Goal: Task Accomplishment & Management: Use online tool/utility

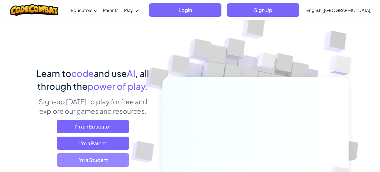
click at [122, 158] on span "I'm a Student" at bounding box center [93, 159] width 72 height 13
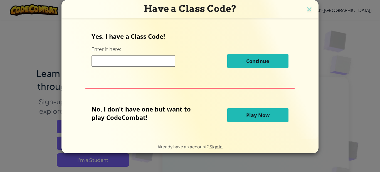
click at [236, 115] on button "Play Now" at bounding box center [257, 115] width 61 height 14
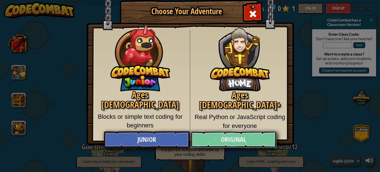
click at [212, 138] on link "Original" at bounding box center [233, 139] width 86 height 17
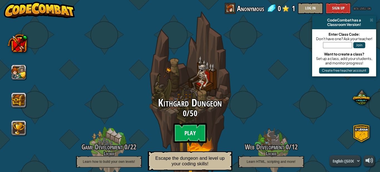
click at [201, 133] on btn "Play" at bounding box center [189, 133] width 33 height 20
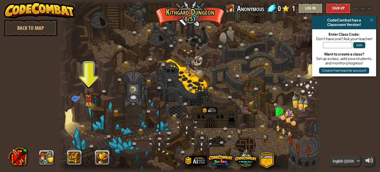
click at [83, 102] on div at bounding box center [190, 86] width 262 height 172
click at [87, 102] on img at bounding box center [89, 96] width 6 height 13
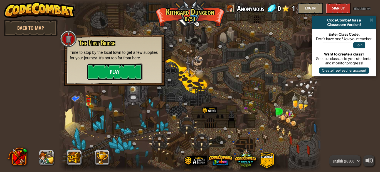
click at [122, 65] on button "Play" at bounding box center [115, 71] width 56 height 17
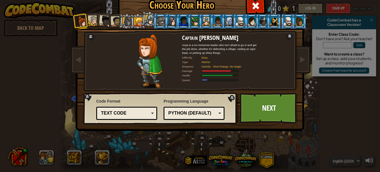
click at [147, 111] on div "Text code" at bounding box center [125, 113] width 48 height 6
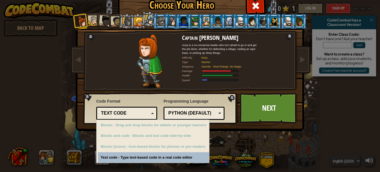
click at [154, 100] on span "Code Format" at bounding box center [126, 101] width 61 height 6
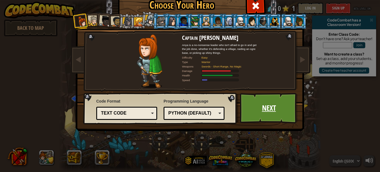
click at [260, 99] on link "Next" at bounding box center [269, 108] width 58 height 31
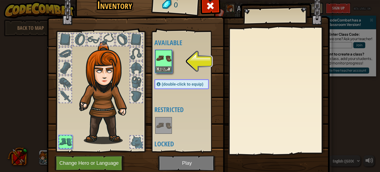
click at [173, 61] on div at bounding box center [187, 61] width 66 height 24
click at [168, 66] on button "Equip" at bounding box center [164, 69] width 16 height 6
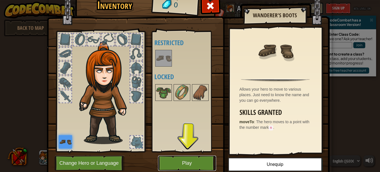
click at [205, 168] on button "Play" at bounding box center [187, 162] width 58 height 15
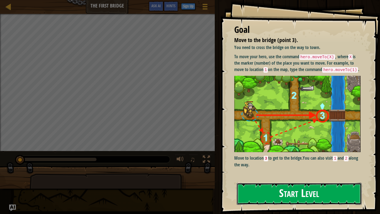
click at [285, 171] on button "Start Level" at bounding box center [299, 193] width 125 height 22
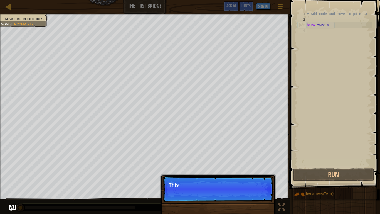
click at [331, 80] on div "# Add code and move to point 3 hero . moveTo ( 1 )" at bounding box center [339, 94] width 66 height 167
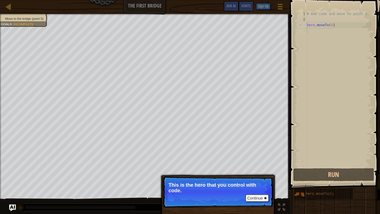
click at [205, 171] on p "This is the hero that you control with code." at bounding box center [217, 187] width 99 height 11
click at [261, 171] on button "Continue" at bounding box center [257, 197] width 23 height 7
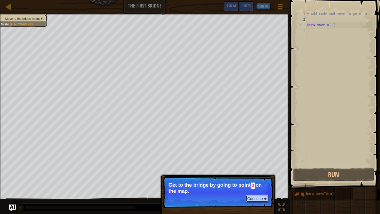
click at [261, 171] on button "Continue" at bounding box center [257, 198] width 23 height 7
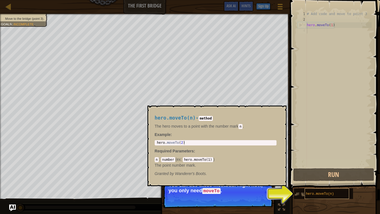
click at [312, 171] on div "hero.moveTo(n)" at bounding box center [326, 193] width 44 height 11
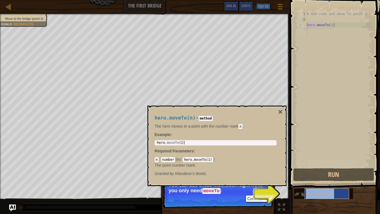
click at [312, 171] on div "hero.moveTo(n)" at bounding box center [326, 193] width 44 height 11
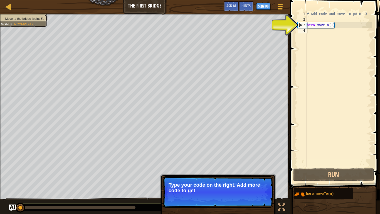
click at [333, 57] on div "# Add code and move to point 3 hero . moveTo ( 1 )" at bounding box center [339, 94] width 66 height 167
click at [328, 28] on div "# Add code and move to point 3 hero . moveTo ( 1 )" at bounding box center [339, 94] width 66 height 167
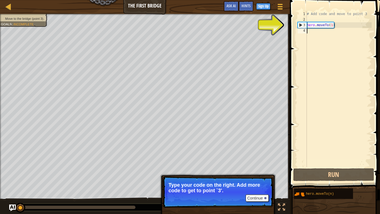
click at [316, 31] on div "# Add code and move to point 3 hero . moveTo ( 1 )" at bounding box center [339, 94] width 66 height 167
click at [300, 25] on div "3" at bounding box center [302, 25] width 9 height 6
type textarea "hero.moveTo(1)"
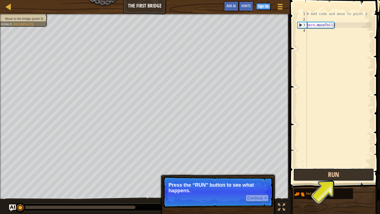
click at [338, 171] on button "Run" at bounding box center [333, 174] width 81 height 13
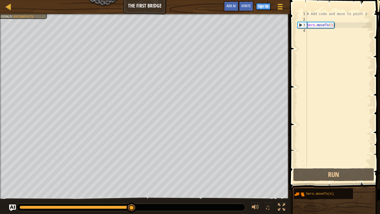
click at [314, 33] on div "# Add code and move to point 3 hero . moveTo ( 1 )" at bounding box center [339, 94] width 66 height 167
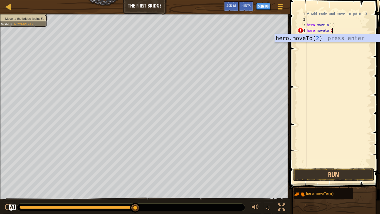
scroll to position [3, 4]
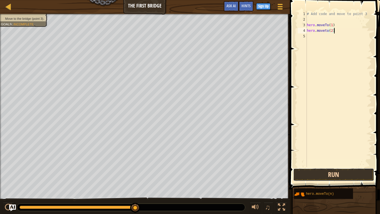
click at [324, 168] on button "Run" at bounding box center [333, 174] width 81 height 13
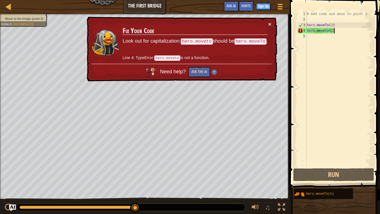
click at [326, 30] on div "# Add code and move to point 3 hero . moveTo ( 1 ) hero . moveto ( 2 )" at bounding box center [339, 94] width 66 height 167
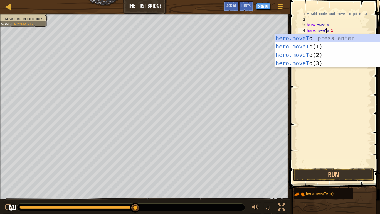
scroll to position [3, 3]
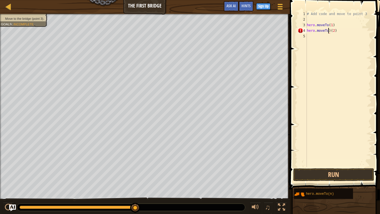
click at [329, 31] on div "# Add code and move to point 3 hero . moveTo ( 1 ) hero . moveTo ) ( 2 )" at bounding box center [339, 94] width 66 height 167
type textarea "hero.moveTo(2)"
click at [328, 171] on button "Run" at bounding box center [333, 174] width 81 height 13
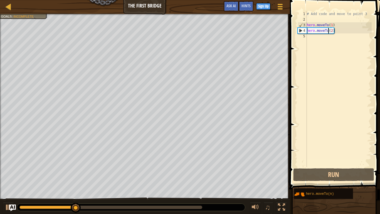
click at [349, 31] on div "# Add code and move to point 3 hero . moveTo ( 1 ) hero . moveTo ( 2 )" at bounding box center [339, 94] width 66 height 167
click at [324, 37] on div "# Add code and move to point 3 hero . moveTo ( 1 ) hero . moveTo ( 2 )" at bounding box center [339, 94] width 66 height 167
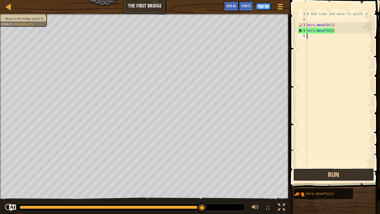
click at [318, 171] on button "Run" at bounding box center [333, 174] width 81 height 13
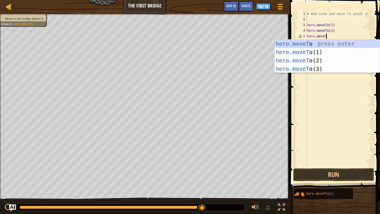
scroll to position [3, 3]
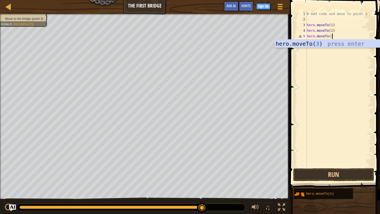
type textarea "hero.moveTo(3)"
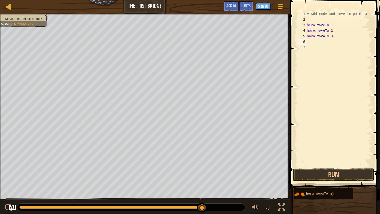
scroll to position [3, 0]
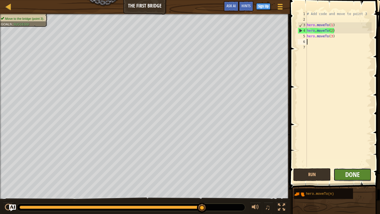
click at [351, 171] on span "Done" at bounding box center [352, 174] width 14 height 9
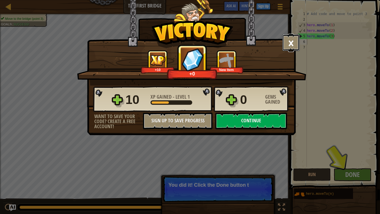
click at [296, 43] on button "×" at bounding box center [290, 42] width 17 height 17
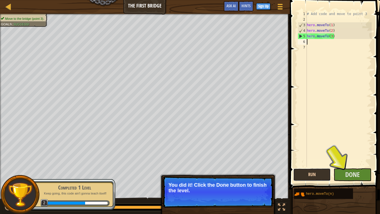
click at [305, 171] on button "Run" at bounding box center [312, 174] width 38 height 13
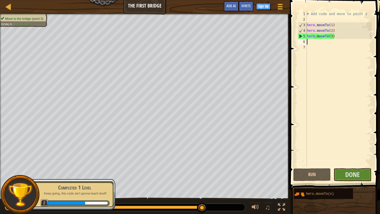
click at [354, 171] on span "Done" at bounding box center [352, 174] width 14 height 9
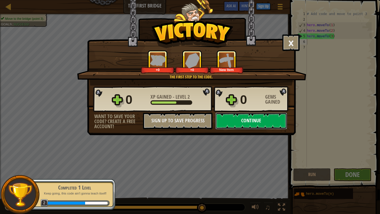
click at [280, 120] on button "Continue" at bounding box center [251, 120] width 72 height 17
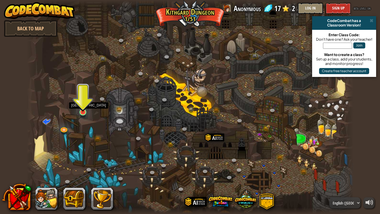
click at [82, 111] on img at bounding box center [83, 102] width 8 height 19
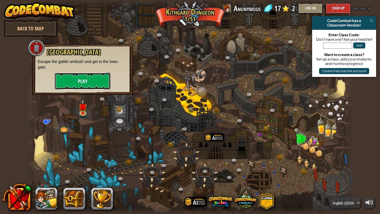
click at [100, 84] on button "Play" at bounding box center [83, 81] width 56 height 17
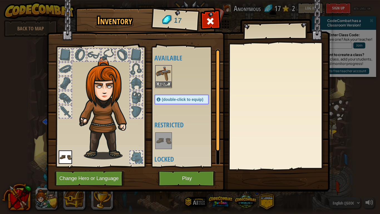
click at [161, 81] on img at bounding box center [164, 74] width 16 height 16
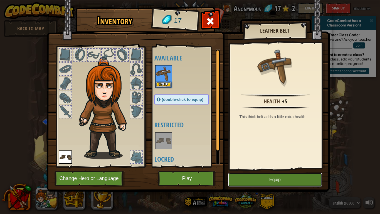
click at [244, 171] on button "Equip" at bounding box center [275, 179] width 94 height 14
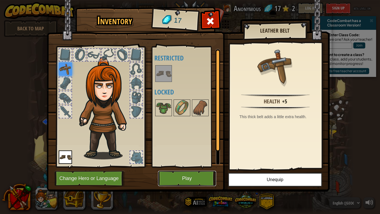
click at [192, 171] on button "Play" at bounding box center [187, 177] width 58 height 15
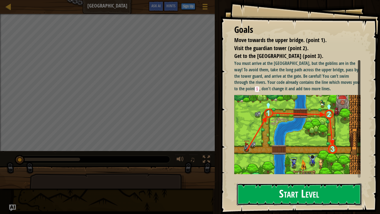
click at [273, 171] on button "Start Level" at bounding box center [299, 194] width 125 height 22
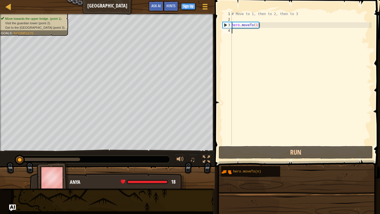
click at [263, 80] on div "# Move to 1, then to 2, then to 3 hero . moveTo ( 1 )" at bounding box center [300, 83] width 141 height 145
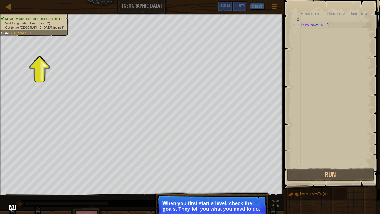
click at [224, 171] on p "Continue When you first start a level, check the goals. They tell you what you …" at bounding box center [212, 209] width 110 height 31
click at [229, 171] on p "Continue When you first start a level, check the goals. They tell you what you …" at bounding box center [212, 209] width 110 height 31
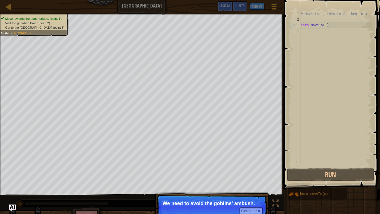
click at [180, 171] on p "Continue We need to avoid the goblins' ambush." at bounding box center [212, 207] width 110 height 26
click at [257, 171] on button "Continue" at bounding box center [250, 210] width 23 height 7
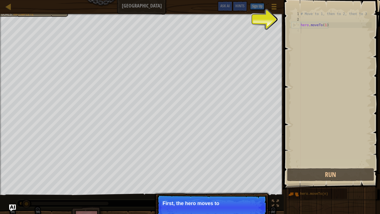
click at [257, 171] on p "Continue First, the hero moves to" at bounding box center [212, 207] width 110 height 26
click at [257, 171] on p "Continue First, the hero moves to point 1 . It's" at bounding box center [212, 207] width 110 height 26
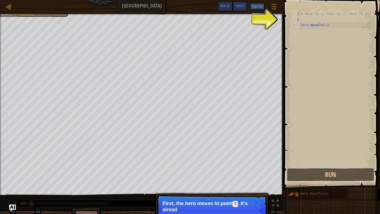
click at [257, 171] on p "First, the hero moves to point 1 . It's alread" at bounding box center [211, 206] width 99 height 12
click at [257, 171] on p "First, the hero moves to point 1 . It's already in your code." at bounding box center [211, 206] width 99 height 12
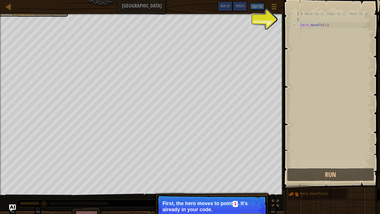
click at [257, 171] on p "First, the hero moves to point 1 . It's already in your code." at bounding box center [211, 206] width 99 height 12
click at [254, 171] on button "Continue" at bounding box center [250, 216] width 23 height 7
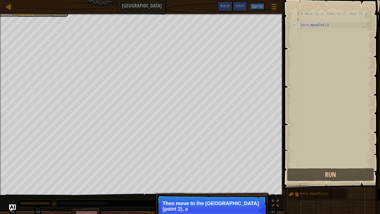
click at [254, 171] on p "Continue Then move to the [GEOGRAPHIC_DATA] (point 2), a" at bounding box center [212, 209] width 110 height 31
click at [254, 171] on p "Continue Then move to the [GEOGRAPHIC_DATA] (point 2), and finally to" at bounding box center [212, 209] width 110 height 31
click at [254, 171] on p "Continue Then move to the [GEOGRAPHIC_DATA] (point 2), and finally to the gate …" at bounding box center [212, 209] width 110 height 31
click at [254, 171] on button "Continue" at bounding box center [250, 215] width 23 height 7
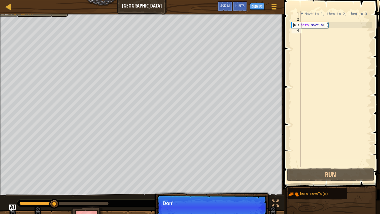
click at [254, 171] on p "Continue Don'" at bounding box center [212, 207] width 110 height 26
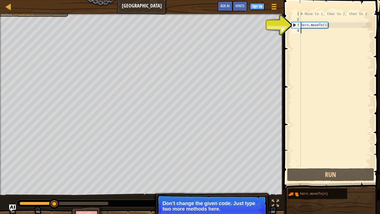
click at [252, 171] on button "Continue" at bounding box center [250, 215] width 23 height 7
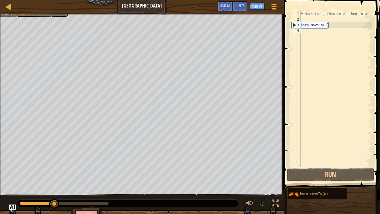
click at [342, 49] on div "# Move to 1, then to 2, then to 3 hero . moveTo ( 1 )" at bounding box center [335, 94] width 72 height 167
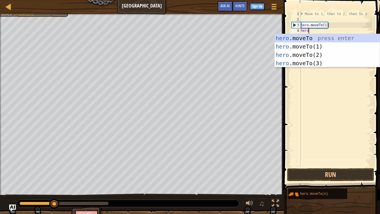
scroll to position [3, 1]
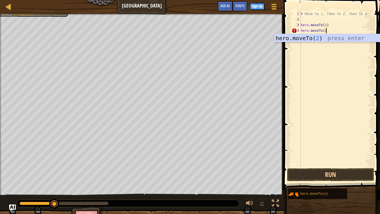
type textarea "hero.moveTo(2)"
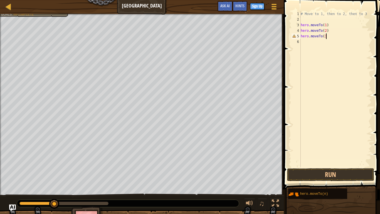
scroll to position [3, 4]
type textarea "hero.moveTo(3)"
click at [344, 171] on button "Run" at bounding box center [330, 174] width 87 height 13
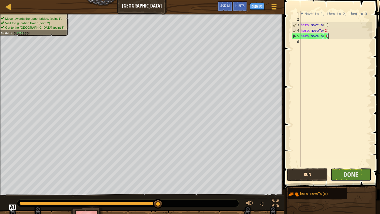
click at [344, 171] on span "Done" at bounding box center [350, 174] width 14 height 9
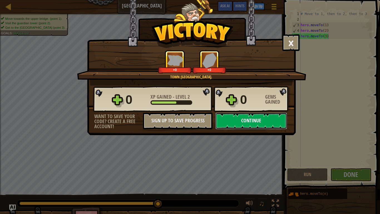
click at [267, 113] on button "Continue" at bounding box center [251, 120] width 72 height 17
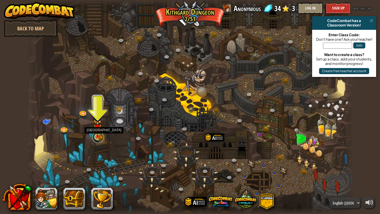
click at [95, 137] on link at bounding box center [97, 137] width 11 height 11
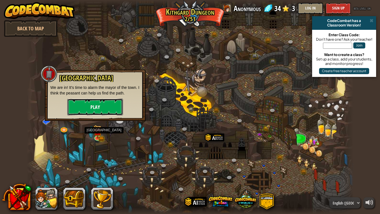
click at [86, 111] on button "Play" at bounding box center [95, 106] width 56 height 17
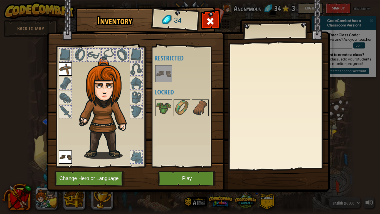
click at [157, 70] on img at bounding box center [164, 74] width 16 height 16
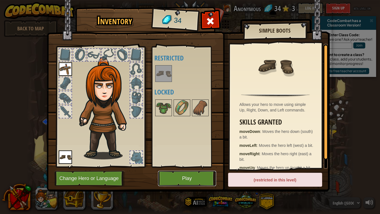
click at [207, 171] on button "Play" at bounding box center [187, 177] width 58 height 15
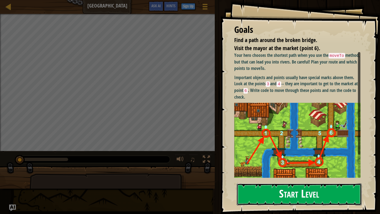
click at [287, 171] on button "Start Level" at bounding box center [299, 194] width 125 height 22
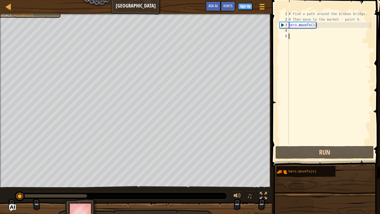
click at [275, 72] on span at bounding box center [326, 75] width 113 height 183
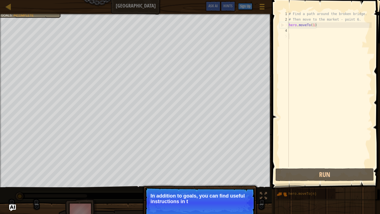
click at [203, 171] on p "In addition to goals, you can find useful instructions in t" at bounding box center [199, 198] width 99 height 11
click at [203, 171] on p "In addition to goals, you can find useful instructions in the com" at bounding box center [199, 198] width 99 height 11
click at [236, 171] on button "Continue" at bounding box center [238, 208] width 23 height 7
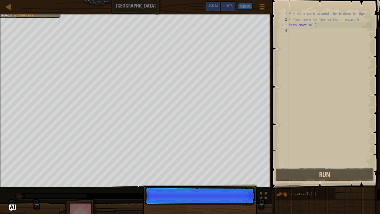
scroll to position [3, 0]
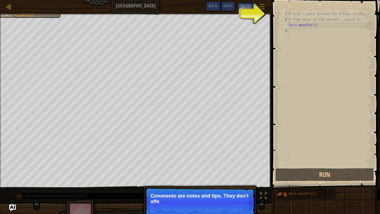
click at [240, 171] on p "Continue Comments are notes and tips. They don't affe" at bounding box center [200, 202] width 110 height 31
click at [240, 171] on p "Continue Comments are notes and tips. They don't affect your" at bounding box center [200, 202] width 110 height 31
click at [240, 171] on p "Continue Comments are notes and tips. They don't affect your hero" at bounding box center [200, 202] width 110 height 31
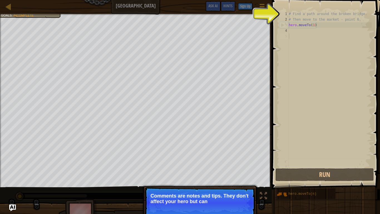
click at [240, 171] on p "Continue Comments are notes and tips. They don't affect your hero but can" at bounding box center [200, 202] width 110 height 31
click at [240, 171] on p "Continue Comments are notes and tips. They don't affect your hero but can help y" at bounding box center [200, 202] width 110 height 31
click at [240, 171] on p "Continue Comments are notes and tips. They don't affect your hero but can help …" at bounding box center [200, 202] width 110 height 31
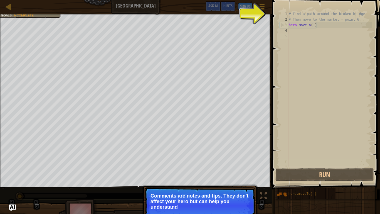
click at [240, 171] on p "Continue Comments are notes and tips. They don't affect your hero but can help …" at bounding box center [200, 205] width 110 height 37
click at [240, 171] on button "Continue" at bounding box center [238, 213] width 23 height 7
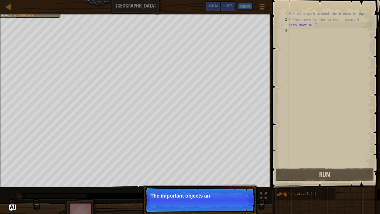
click at [240, 171] on p "Continue The important objects and points usua" at bounding box center [200, 200] width 110 height 26
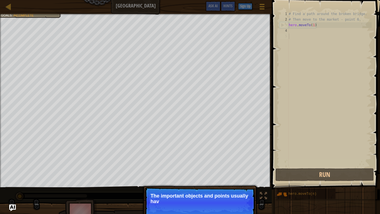
click at [240, 171] on p "Continue The important objects and points usually hav" at bounding box center [200, 202] width 110 height 31
click at [240, 171] on p "Continue The important objects and points usually have specia" at bounding box center [200, 202] width 110 height 31
click at [240, 171] on p "Continue The important objects and points usually have special mark" at bounding box center [200, 202] width 110 height 31
click at [240, 171] on p "Continue The important objects and points usually have special marks above" at bounding box center [200, 202] width 110 height 31
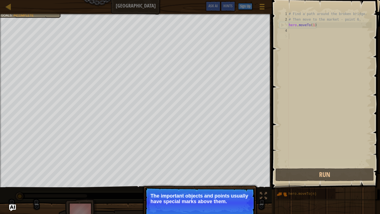
click at [240, 171] on p "Continue The important objects and points usually have special marks above them." at bounding box center [200, 202] width 110 height 31
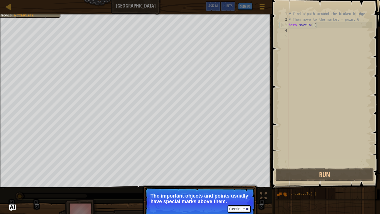
click at [240, 171] on p "Continue The important objects and points usually have special marks above them." at bounding box center [200, 202] width 110 height 31
click at [233, 171] on button "Continue" at bounding box center [238, 208] width 23 height 7
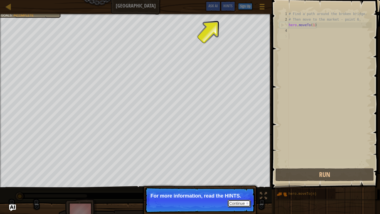
click at [239, 171] on button "Continue" at bounding box center [238, 202] width 23 height 7
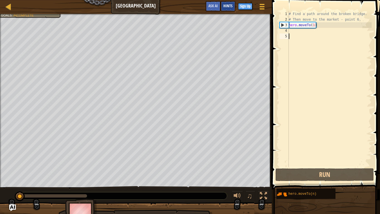
click at [230, 9] on div "Hints" at bounding box center [227, 6] width 15 height 10
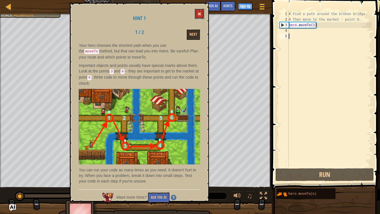
click at [199, 16] on span at bounding box center [199, 14] width 4 height 4
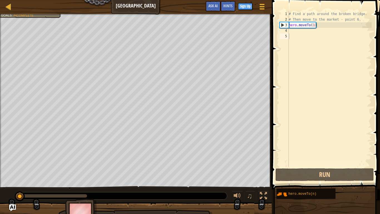
click at [314, 34] on div "# Find a path around the broken bridge. # Then move to the market - point 6. he…" at bounding box center [329, 94] width 84 height 167
click at [311, 33] on div "# Find a path around the broken bridge. # Then move to the market - point 6. he…" at bounding box center [329, 94] width 84 height 167
click at [308, 31] on div "# Find a path around the broken bridge. # Then move to the market - point 6. he…" at bounding box center [329, 94] width 84 height 167
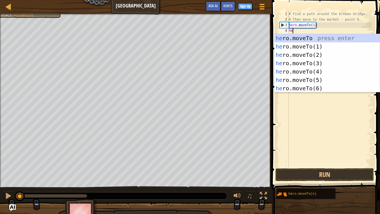
scroll to position [3, 1]
click at [317, 53] on div "her o.moveTo press enter her o.moveTo(1) press enter her o.moveTo(2) press ente…" at bounding box center [326, 71] width 105 height 75
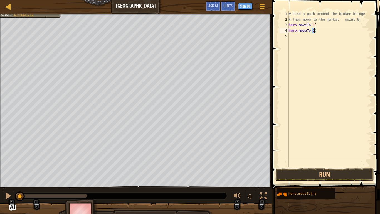
click at [328, 30] on div "# Find a path around the broken bridge. # Then move to the market - point 6. he…" at bounding box center [329, 94] width 84 height 167
type textarea "hero.moveTo(2)"
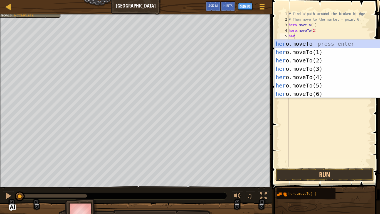
scroll to position [3, 1]
click at [335, 71] on div "hero .moveTo press enter hero .moveTo(1) press enter hero .moveTo(2) press ente…" at bounding box center [326, 76] width 105 height 75
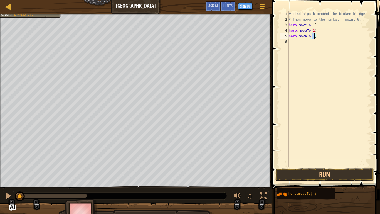
click at [334, 33] on div "# Find a path around the broken bridge. # Then move to the market - point 6. he…" at bounding box center [329, 94] width 84 height 167
click at [329, 35] on div "# Find a path around the broken bridge. # Then move to the market - point 6. he…" at bounding box center [329, 94] width 84 height 167
type textarea "hero.moveTo(3)"
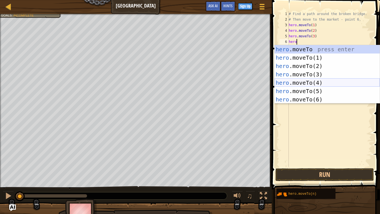
click at [331, 84] on div "hero .moveTo press enter hero .moveTo(1) press enter hero .moveTo(2) press ente…" at bounding box center [326, 82] width 105 height 75
type textarea "hero.moveTo(4)"
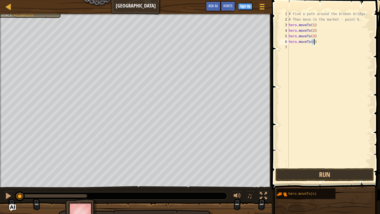
click at [318, 41] on div "# Find a path around the broken bridge. # Then move to the market - point 6. he…" at bounding box center [329, 94] width 84 height 167
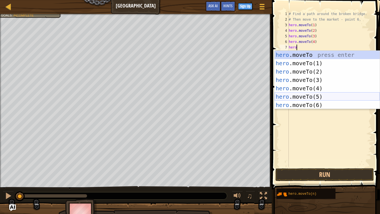
click at [321, 96] on div "hero .moveTo press enter hero .moveTo(1) press enter hero .moveTo(2) press ente…" at bounding box center [326, 88] width 105 height 75
type textarea "hero.moveTo(5)"
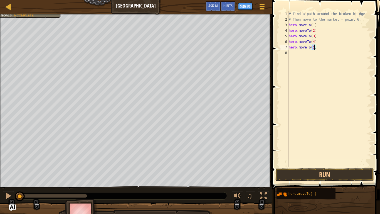
click at [322, 49] on div "# Find a path around the broken bridge. # Then move to the market - point 6. he…" at bounding box center [329, 94] width 84 height 167
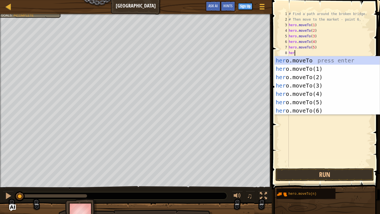
scroll to position [3, 1]
click at [337, 109] on div "her o.moveTo press enter her o.moveTo(1) press enter her o.moveTo(2) press ente…" at bounding box center [326, 93] width 105 height 75
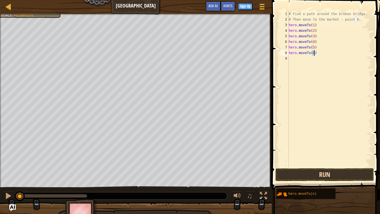
type textarea "hero.moveTo(6)"
click at [319, 171] on button "Run" at bounding box center [324, 174] width 98 height 13
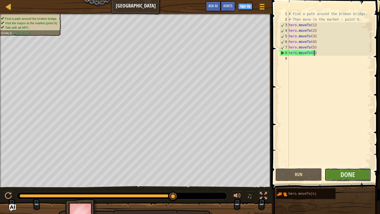
click at [366, 171] on button "Done" at bounding box center [347, 174] width 46 height 13
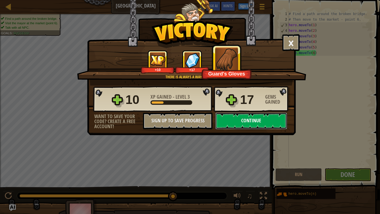
click at [266, 116] on button "Continue" at bounding box center [251, 120] width 72 height 17
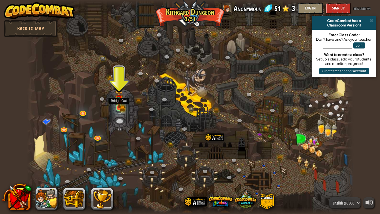
click at [119, 103] on img at bounding box center [119, 99] width 8 height 18
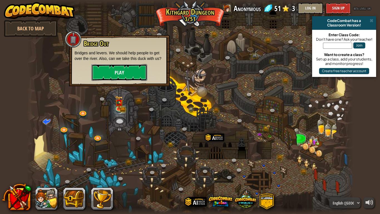
click at [127, 71] on button "Play" at bounding box center [119, 72] width 56 height 17
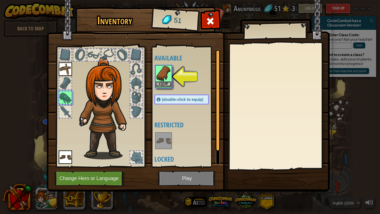
click at [159, 79] on img at bounding box center [164, 74] width 16 height 16
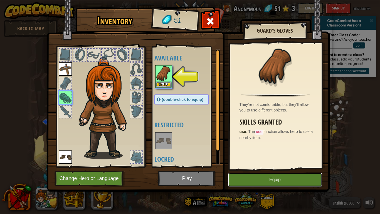
click at [253, 171] on button "Equip" at bounding box center [275, 179] width 94 height 14
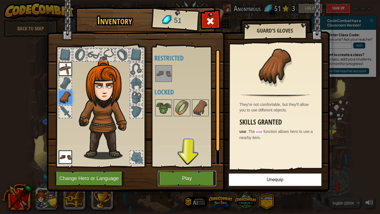
click at [207, 171] on button "Play" at bounding box center [187, 177] width 58 height 15
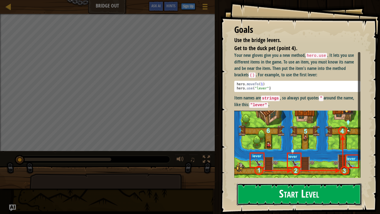
click at [282, 171] on button "Start Level" at bounding box center [299, 194] width 125 height 22
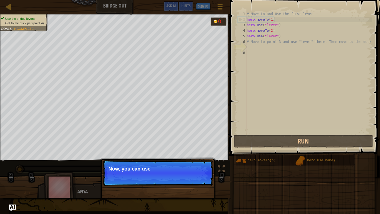
click at [254, 70] on div "# Move to and use the first lever. hero . moveTo ( 1 ) hero . use ( "lever" ) h…" at bounding box center [316, 77] width 141 height 133
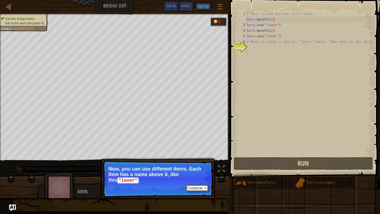
click at [195, 171] on button "Continue" at bounding box center [196, 187] width 23 height 7
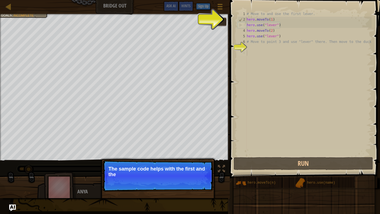
click at [261, 100] on div "# Move to and use the first lever. hero . moveTo ( 1 ) hero . use ( "lever" ) h…" at bounding box center [309, 89] width 126 height 156
click at [198, 171] on button "Continue" at bounding box center [196, 181] width 23 height 7
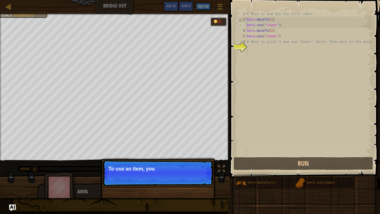
click at [198, 171] on p "Continue To use an item, you" at bounding box center [158, 173] width 110 height 26
click at [198, 171] on p "Continue To use an item, you need t" at bounding box center [158, 173] width 110 height 26
click at [198, 171] on p "Continue To use an item, you need to be ne" at bounding box center [158, 173] width 110 height 26
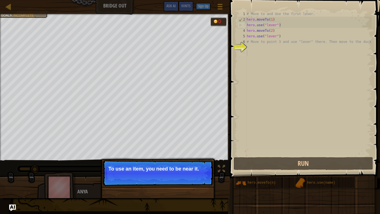
click at [198, 171] on p "Continue To use an item, you need to be near it." at bounding box center [158, 173] width 110 height 26
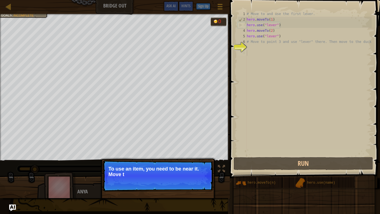
click at [198, 171] on p "Continue To use an item, you need to be near it. Move t" at bounding box center [158, 175] width 110 height 31
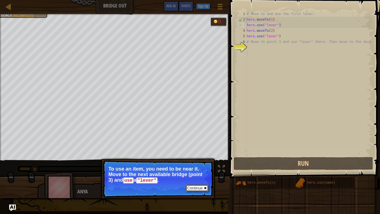
click at [195, 171] on button "Continue" at bounding box center [196, 187] width 23 height 7
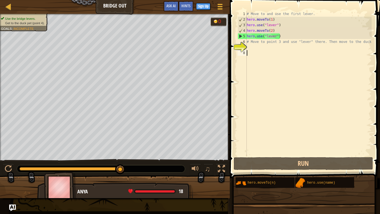
click at [263, 61] on div "# Move to and use the first lever. hero . moveTo ( 1 ) hero . use ( "lever" ) h…" at bounding box center [309, 89] width 126 height 156
click at [260, 52] on div "# Move to and use the first lever. hero . moveTo ( 1 ) hero . use ( "lever" ) h…" at bounding box center [309, 89] width 126 height 156
click at [255, 49] on div "# Move to and use the first lever. hero . moveTo ( 1 ) hero . use ( "lever" ) h…" at bounding box center [309, 89] width 126 height 156
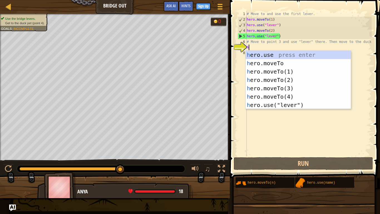
scroll to position [3, 1]
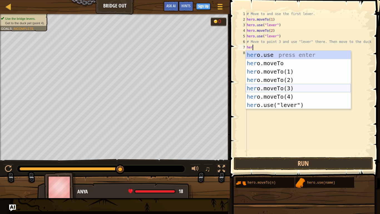
click at [279, 88] on div "her o.use press enter her o.moveTo press enter her o.moveTo(1) press enter her …" at bounding box center [298, 88] width 105 height 75
type textarea "hero.moveTo(3)"
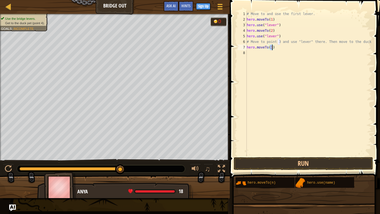
click at [292, 57] on div "# Move to and use the first lever. hero . moveTo ( 1 ) hero . use ( "lever" ) h…" at bounding box center [309, 89] width 126 height 156
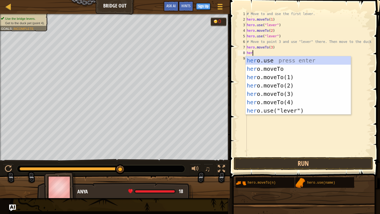
scroll to position [3, 1]
click at [285, 109] on div "hero .use press enter hero .moveTo press enter hero .moveTo(1) press enter hero…" at bounding box center [298, 93] width 105 height 75
type textarea "hero.use("lever")"
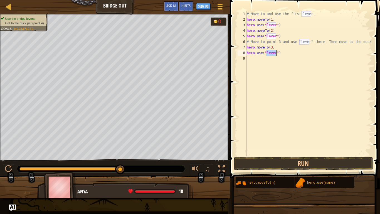
click at [289, 53] on div "# Move to and use the first lever. hero . moveTo ( 1 ) hero . use ( "lever" ) h…" at bounding box center [309, 89] width 126 height 156
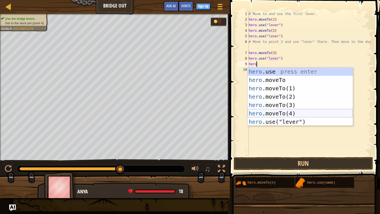
click at [291, 111] on div "hero .use press enter hero .moveTo press enter hero .moveTo(1) press enter hero…" at bounding box center [299, 104] width 105 height 75
type textarea "hero.moveTo(4)"
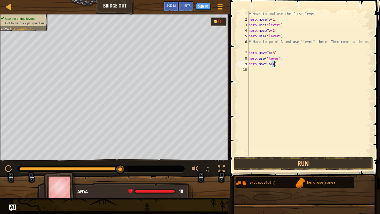
click at [292, 69] on div "# Move to and use the first lever. hero . moveTo ( 1 ) hero . use ( "lever" ) h…" at bounding box center [309, 89] width 124 height 156
click at [284, 64] on div "# Move to and use the first lever. hero . moveTo ( 1 ) hero . use ( "lever" ) h…" at bounding box center [309, 89] width 124 height 156
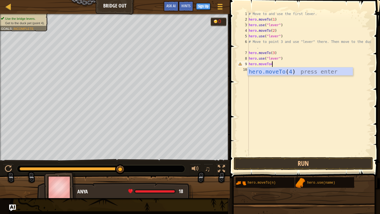
scroll to position [3, 3]
click at [298, 71] on div "hero.moveTo ( 4 ) press enter" at bounding box center [299, 79] width 105 height 25
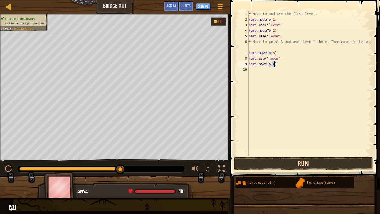
type textarea "hero.moveTo(4)"
click at [286, 163] on button "Run" at bounding box center [303, 163] width 139 height 13
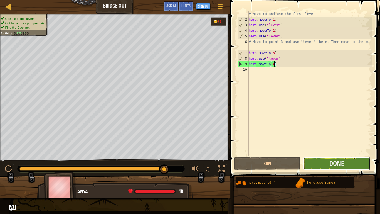
click at [325, 160] on button "Done" at bounding box center [336, 163] width 67 height 13
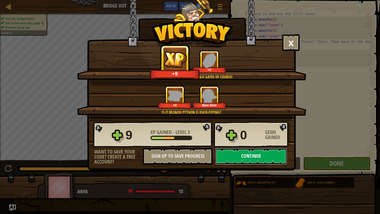
click at [245, 151] on button "Continue" at bounding box center [251, 156] width 72 height 17
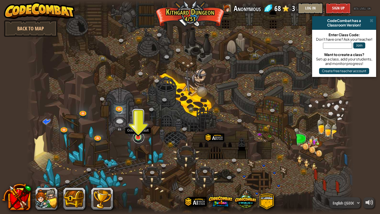
click at [141, 138] on link at bounding box center [138, 137] width 11 height 11
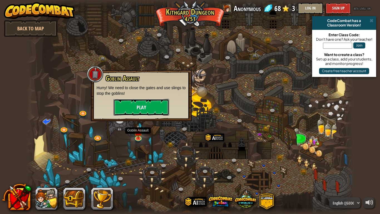
click at [150, 106] on button "Play" at bounding box center [141, 107] width 56 height 17
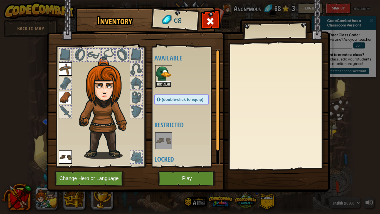
click at [166, 86] on button "Equip" at bounding box center [164, 84] width 16 height 6
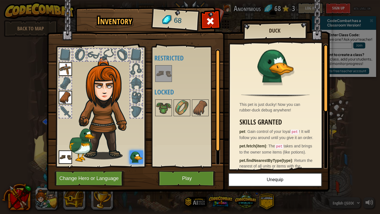
click at [135, 158] on img at bounding box center [136, 156] width 13 height 13
click at [164, 171] on button "Play" at bounding box center [187, 177] width 58 height 15
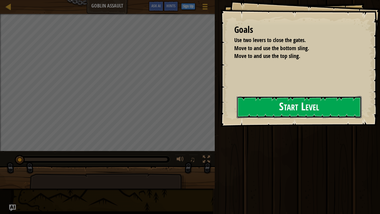
click at [269, 113] on button "Start Level" at bounding box center [299, 107] width 125 height 22
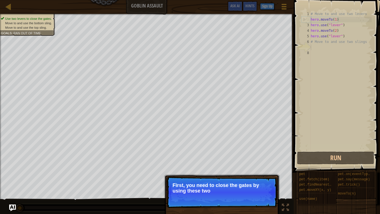
click at [256, 171] on p "Continue First, you need to close the gates by using these two" at bounding box center [222, 191] width 110 height 31
click at [259, 171] on p "Continue First, you need to close the gates by using these two "lever" s." at bounding box center [222, 192] width 110 height 32
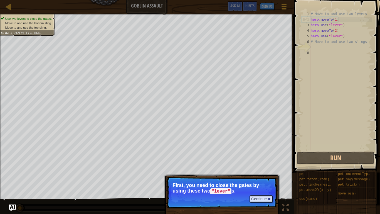
click at [259, 171] on p "Continue First, you need to close the gates by using these two "lever" s." at bounding box center [222, 192] width 110 height 32
click at [258, 171] on button "Continue" at bounding box center [260, 198] width 23 height 7
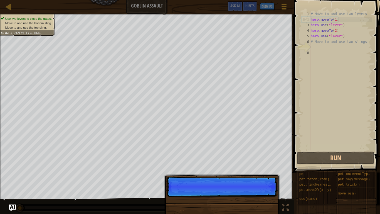
scroll to position [3, 0]
click at [258, 171] on p "Continue" at bounding box center [222, 186] width 110 height 20
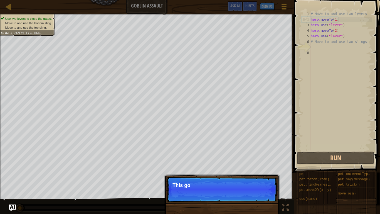
click at [258, 171] on p "Continue This go" at bounding box center [222, 189] width 110 height 26
click at [258, 171] on p "Continue This goal is a" at bounding box center [222, 189] width 110 height 26
click at [258, 171] on p "Continue This goal is already" at bounding box center [222, 189] width 110 height 26
click at [258, 171] on p "Continue This goal is already solved" at bounding box center [222, 189] width 110 height 26
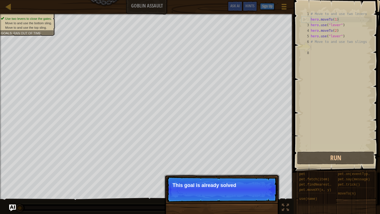
click at [258, 171] on p "Continue This goal is already solved" at bounding box center [222, 189] width 110 height 26
click at [258, 171] on p "Continue This goal is already solved in you" at bounding box center [222, 189] width 110 height 26
click at [258, 171] on p "Continue This goal is already solved in your sampl" at bounding box center [222, 189] width 110 height 26
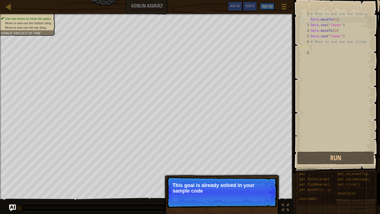
click at [258, 171] on p "Continue This goal is already solved in your sample code" at bounding box center [222, 191] width 110 height 31
click at [258, 171] on p "Continue This goal is already solved in your sample code. Focus" at bounding box center [222, 191] width 110 height 31
click at [258, 171] on p "Continue This goal is already solved in your sample code. Focus on usin" at bounding box center [222, 191] width 110 height 31
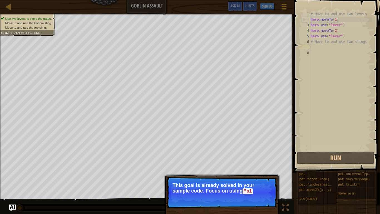
click at [258, 171] on p "Continue This goal is already solved in your sample code. Focus on using "sl" at bounding box center [222, 192] width 110 height 32
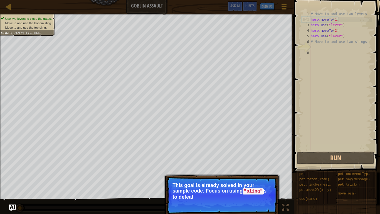
click at [258, 171] on p "Continue This goal is already solved in your sample code. Focus on using "sling…" at bounding box center [222, 194] width 110 height 37
click at [261, 171] on p "Continue This goal is already solved in your sample code. Focus on using "sling…" at bounding box center [222, 194] width 110 height 37
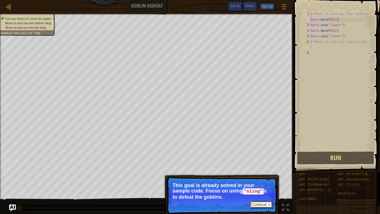
click at [259, 171] on button "Continue" at bounding box center [260, 203] width 23 height 7
click at [259, 171] on div "Continue This goal is already solved in your sample code. Focus on using "sling…" at bounding box center [222, 214] width 116 height 82
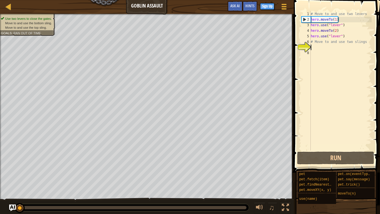
click at [337, 60] on div "# Move to and use two levers hero . moveTo ( 1 ) hero . use ( "lever" ) hero . …" at bounding box center [340, 86] width 62 height 150
click at [326, 50] on div "# Move to and use two levers hero . moveTo ( 1 ) hero . use ( "lever" ) hero . …" at bounding box center [340, 86] width 62 height 150
click at [323, 48] on div "# Move to and use two levers hero . moveTo ( 1 ) hero . use ( "lever" ) hero . …" at bounding box center [340, 86] width 62 height 150
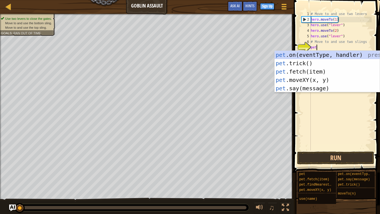
scroll to position [3, 1]
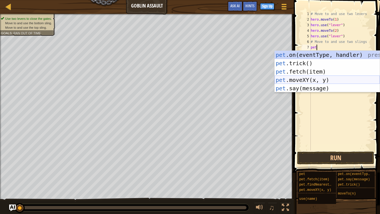
click at [339, 83] on div "pet .on(eventType, handler) press enter pet .trick() press enter pet .fetch(ite…" at bounding box center [326, 80] width 105 height 58
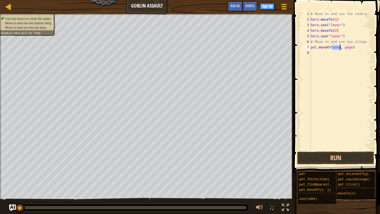
click at [355, 48] on div "# Move to and use two levers hero . moveTo ( 1 ) hero . use ( "lever" ) hero . …" at bounding box center [340, 86] width 62 height 150
type textarea "p"
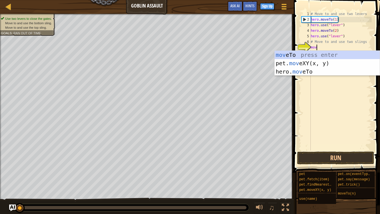
scroll to position [3, 1]
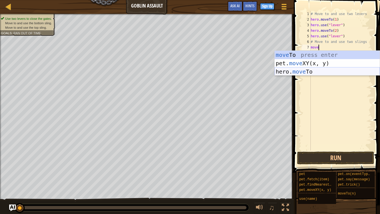
click at [349, 70] on div "move To press enter pet. move XY(x, y) press enter hero. move To press enter" at bounding box center [326, 72] width 105 height 42
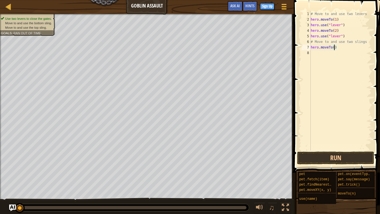
type textarea "hero.moveTo(3)"
click at [359, 52] on div "# Move to and use two levers hero . moveTo ( 1 ) hero . use ( "lever" ) hero . …" at bounding box center [340, 86] width 62 height 150
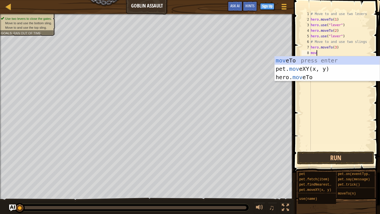
scroll to position [3, 1]
click at [339, 75] on div "move To press enter pet. move XY(x, y) press enter hero. move To press enter" at bounding box center [326, 77] width 105 height 42
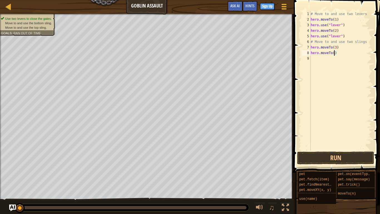
scroll to position [3, 4]
click at [335, 156] on button "Run" at bounding box center [335, 157] width 77 height 13
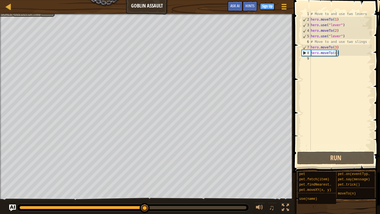
click at [340, 48] on div "# Move to and use two levers hero . moveTo ( 1 ) hero . use ( "lever" ) hero . …" at bounding box center [340, 86] width 62 height 150
type textarea "hero.moveTo(3)"
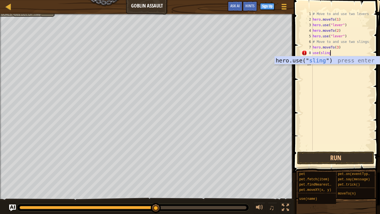
scroll to position [3, 3]
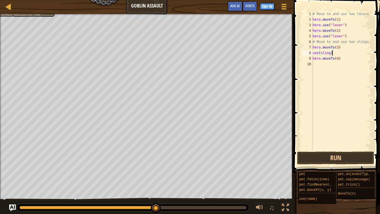
click at [343, 58] on div "# Move to and use two levers hero . moveTo ( 1 ) hero . use ( "lever" ) hero . …" at bounding box center [341, 86] width 60 height 150
type textarea "hero.moveTo(4)"
click at [328, 157] on button "Run" at bounding box center [335, 157] width 77 height 13
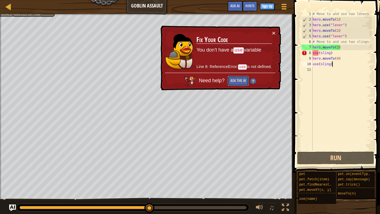
click at [237, 83] on button "Ask the AI" at bounding box center [237, 81] width 21 height 10
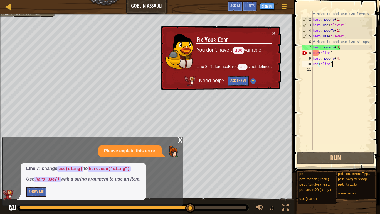
click at [313, 56] on div "# Move to and use two levers hero . moveTo ( 1 ) hero . use ( "lever" ) hero . …" at bounding box center [341, 86] width 60 height 150
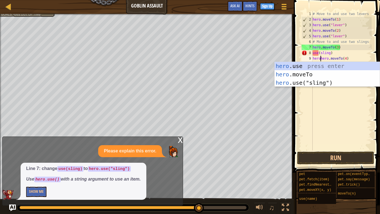
scroll to position [3, 1]
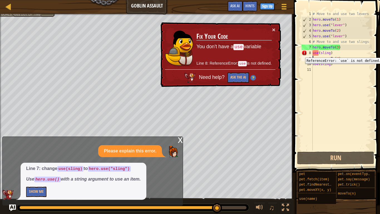
click at [312, 53] on div "8" at bounding box center [306, 53] width 11 height 6
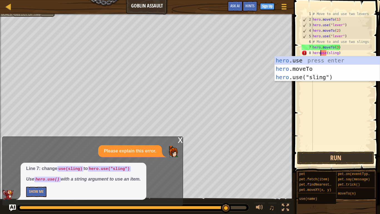
type textarea "hero.use(sling)"
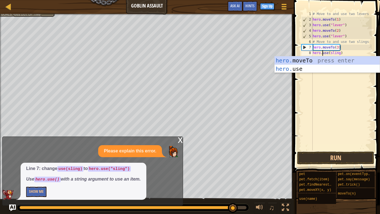
click at [334, 83] on div "# Move to and use two levers hero . moveTo ( 1 ) hero . use ( "lever" ) hero . …" at bounding box center [341, 86] width 60 height 150
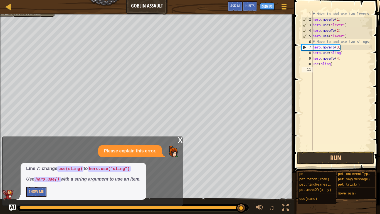
click at [313, 63] on div "# Move to and use two levers hero . moveTo ( 1 ) hero . use ( "lever" ) hero . …" at bounding box center [341, 86] width 60 height 150
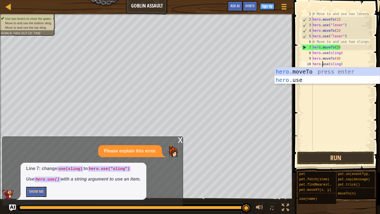
scroll to position [3, 2]
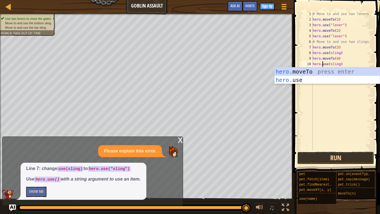
click at [333, 156] on button "Run" at bounding box center [335, 157] width 77 height 13
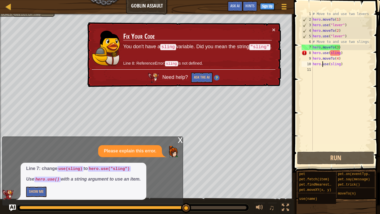
click at [331, 51] on div "# Move to and use two levers hero . moveTo ( 1 ) hero . use ( "lever" ) hero . …" at bounding box center [341, 86] width 60 height 150
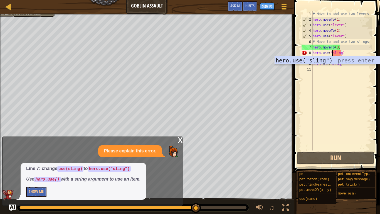
scroll to position [3, 3]
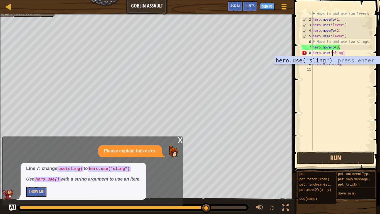
click at [341, 53] on div "# Move to and use two levers hero . moveTo ( 1 ) hero . use ( "lever" ) hero . …" at bounding box center [341, 86] width 60 height 150
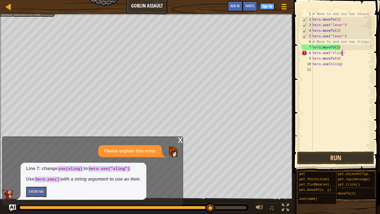
type textarea "hero.use("sling")"
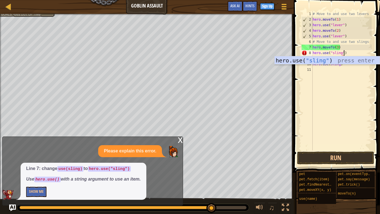
scroll to position [3, 4]
click at [345, 72] on div "# Move to and use two levers hero . moveTo ( 1 ) hero . use ( "lever" ) hero . …" at bounding box center [341, 86] width 60 height 150
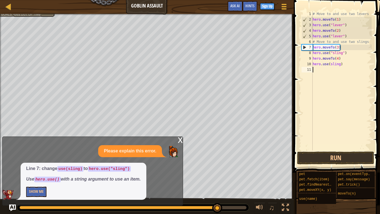
scroll to position [3, 0]
click at [339, 62] on div "# Move to and use two levers hero . moveTo ( 1 ) hero . use ( "lever" ) hero . …" at bounding box center [341, 86] width 60 height 150
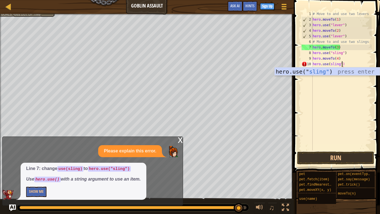
click at [330, 65] on div "# Move to and use two levers hero . moveTo ( 1 ) hero . use ( "lever" ) hero . …" at bounding box center [341, 86] width 60 height 150
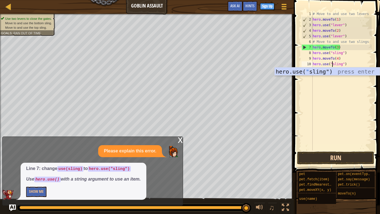
type textarea "hero.use("sling")"
click at [341, 161] on button "Run" at bounding box center [335, 157] width 77 height 13
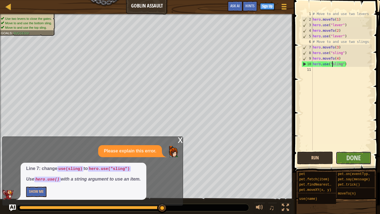
click at [341, 161] on button "Done" at bounding box center [354, 157] width 36 height 13
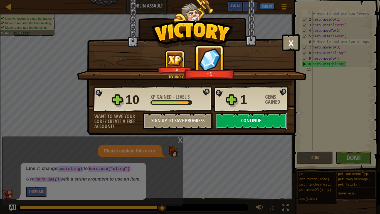
click at [269, 128] on button "Continue" at bounding box center [251, 120] width 72 height 17
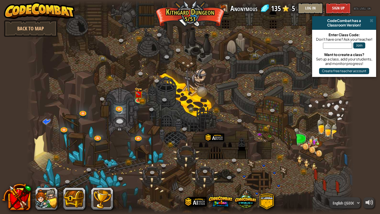
click at [274, 121] on div at bounding box center [190, 107] width 327 height 214
click at [143, 98] on link at bounding box center [138, 99] width 11 height 11
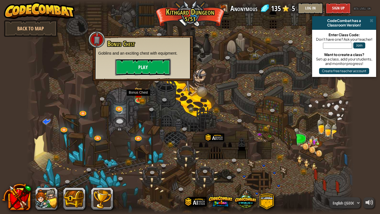
click at [156, 70] on button "Play" at bounding box center [143, 67] width 56 height 17
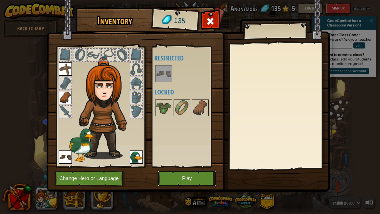
click at [206, 171] on button "Play" at bounding box center [187, 177] width 58 height 15
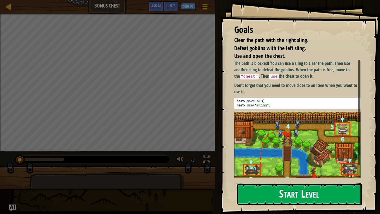
click at [290, 171] on button "Start Level" at bounding box center [299, 194] width 125 height 22
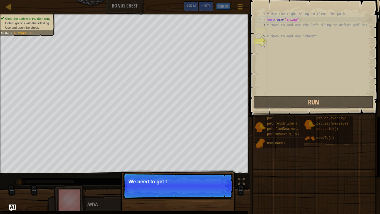
click at [269, 74] on div "# Use the right sling to clear the path. hero . use ( "sling" ) # Move to and u…" at bounding box center [336, 58] width 141 height 95
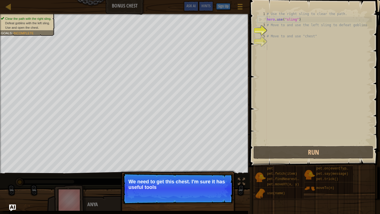
click at [276, 32] on div "# Use the right sling to clear the path. hero . use ( "sling" ) # Move to and u…" at bounding box center [319, 83] width 106 height 145
click at [271, 44] on div "# Use the right sling to clear the path. hero . use ( "sling" ) # Move to and u…" at bounding box center [319, 83] width 106 height 145
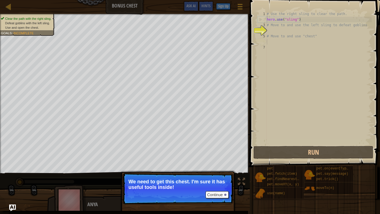
click at [271, 32] on div "# Use the right sling to clear the path. hero . use ( "sling" ) # Move to and u…" at bounding box center [319, 83] width 106 height 145
type textarea "# Move to and use "chest""
click at [271, 32] on div "# Use the right sling to clear the path. hero . use ( "sling" ) # Move to and u…" at bounding box center [319, 77] width 106 height 133
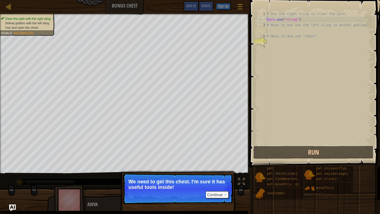
click at [271, 32] on div "# Use the right sling to clear the path. hero . use ( "sling" ) # Move to and u…" at bounding box center [319, 83] width 106 height 145
type textarea "# Move to and use "chest""
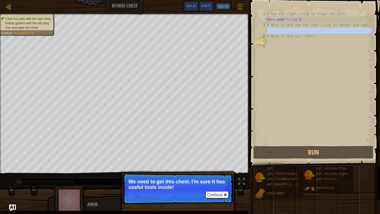
click at [271, 32] on div "# Use the right sling to clear the path. hero . use ( "sling" ) # Move to and u…" at bounding box center [319, 77] width 106 height 133
click at [271, 32] on div "# Use the right sling to clear the path. hero . use ( "sling" ) # Move to and u…" at bounding box center [319, 83] width 106 height 145
type textarea "# Move to and use "chest""
click at [271, 32] on div "# Use the right sling to clear the path. hero . use ( "sling" ) # Move to and u…" at bounding box center [319, 77] width 106 height 133
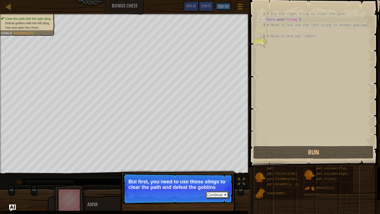
click at [225, 171] on button "Continue" at bounding box center [216, 194] width 23 height 7
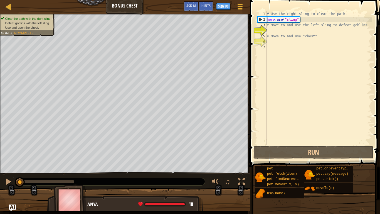
click at [279, 30] on div "# Use the right sling to clear the path. hero . use ( "sling" ) # Move to and u…" at bounding box center [319, 83] width 106 height 145
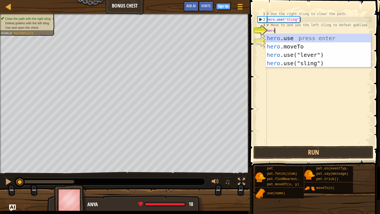
scroll to position [3, 1]
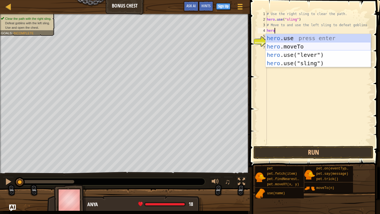
click at [300, 50] on div "hero .use press enter hero .moveTo press enter hero .use("lever") press enter h…" at bounding box center [318, 59] width 105 height 50
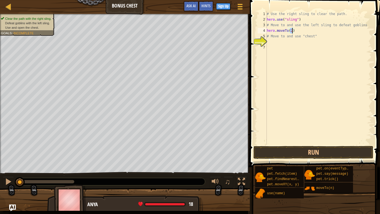
click at [308, 36] on div "# Use the right sling to clear the path. hero . use ( "sling" ) # Move to and u…" at bounding box center [319, 83] width 106 height 145
type textarea "# Move to and use "chest""
click at [285, 44] on div "# Use the right sling to clear the path. hero . use ( "sling" ) # Move to and u…" at bounding box center [319, 83] width 106 height 145
click at [283, 42] on div "# Use the right sling to clear the path. hero . use ( "sling" ) # Move to and u…" at bounding box center [319, 83] width 106 height 145
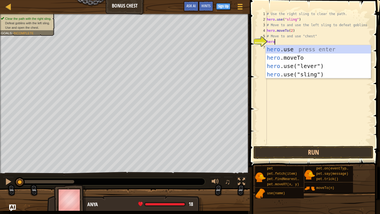
scroll to position [3, 1]
click at [307, 58] on div "hero .use press enter hero .moveTo press enter hero .use("lever") press enter h…" at bounding box center [318, 70] width 105 height 50
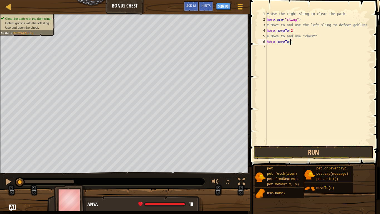
type textarea "hero.moveTo(3)"
click at [320, 17] on div "# Use the right sling to clear the path. hero . use ( "sling" ) # Move to and u…" at bounding box center [319, 83] width 106 height 145
type textarea "h"
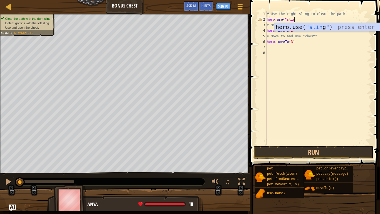
scroll to position [3, 4]
type textarea "hero.use("sling")"
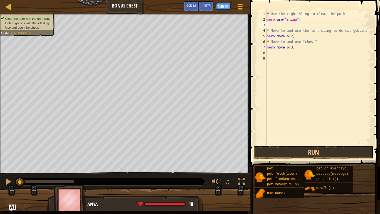
scroll to position [3, 0]
type textarea "hero.use("sling")"
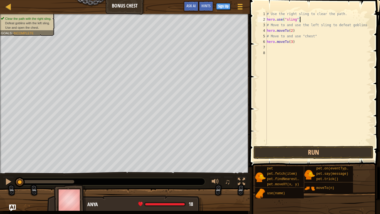
click at [314, 52] on div "# Use the right sling to clear the path. hero . use ( "sling" ) # Move to and u…" at bounding box center [319, 83] width 106 height 145
click at [302, 41] on div "# Use the right sling to clear the path. hero . use ( "sling" ) # Move to and u…" at bounding box center [319, 83] width 106 height 145
type textarea "hero.moveTo(3)"
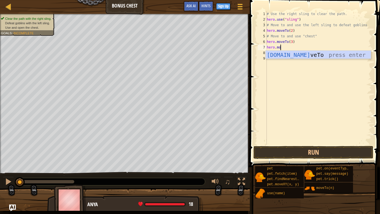
scroll to position [3, 2]
click at [313, 54] on div "hero.move To press enter" at bounding box center [318, 63] width 105 height 25
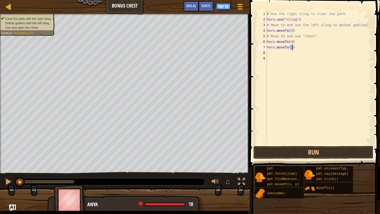
type textarea "hero.moveTo(4)"
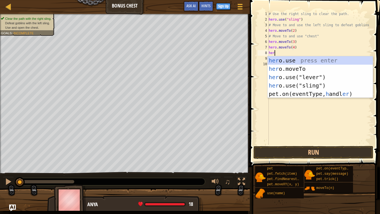
scroll to position [3, 1]
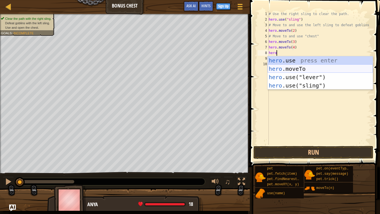
click at [313, 68] on div "hero .use press enter hero .moveTo press enter hero .use("lever") press enter h…" at bounding box center [319, 81] width 105 height 50
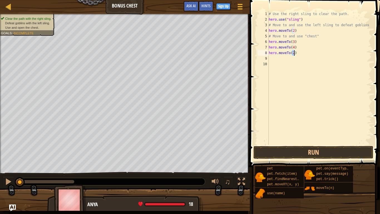
type textarea "hero.moveTo(5)"
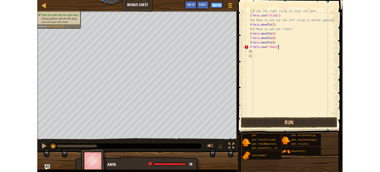
scroll to position [3, 4]
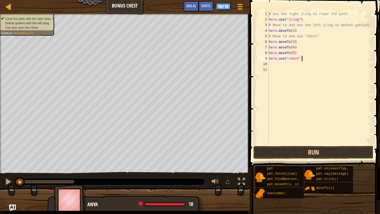
type textarea "hero.use("chest")"
click at [316, 148] on button "Run" at bounding box center [313, 152] width 120 height 13
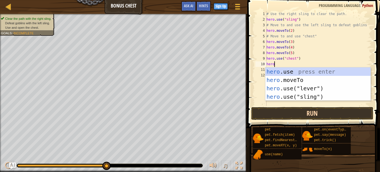
scroll to position [3, 1]
click at [319, 79] on div "hero .use press enter hero .moveTo press enter hero .use("lever") press enter h…" at bounding box center [317, 92] width 105 height 50
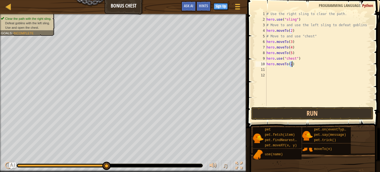
type textarea "hero.moveTo(6)"
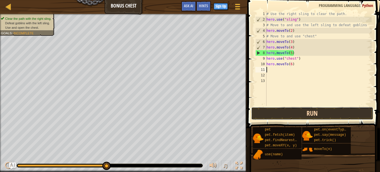
click at [339, 110] on button "Run" at bounding box center [312, 113] width 122 height 13
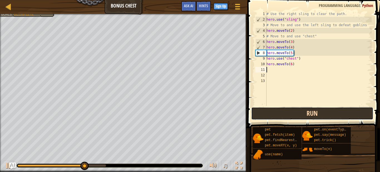
click at [339, 110] on button "Run" at bounding box center [312, 113] width 122 height 13
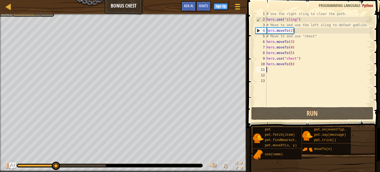
click at [303, 49] on div "# Use the right sling to clear the path. hero . use ( "sling" ) # Move to and u…" at bounding box center [318, 64] width 106 height 106
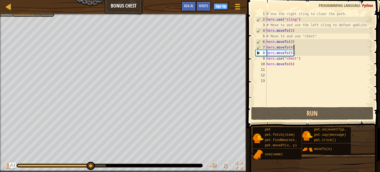
click at [297, 43] on div "# Use the right sling to clear the path. hero . use ( "sling" ) # Move to and u…" at bounding box center [318, 64] width 106 height 106
type textarea "hero.moveTo(3)"
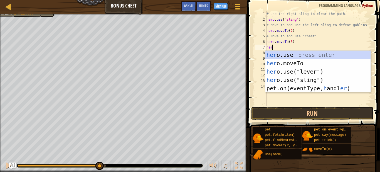
scroll to position [3, 1]
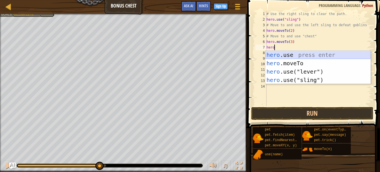
click at [302, 56] on div "hero .use press enter hero .moveTo press enter hero .use("lever") press enter h…" at bounding box center [317, 76] width 105 height 50
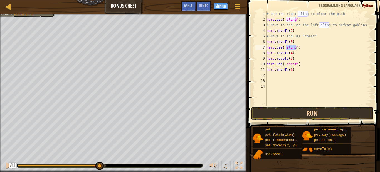
type textarea "hero.use("sling")"
click at [309, 111] on button "Run" at bounding box center [312, 113] width 122 height 13
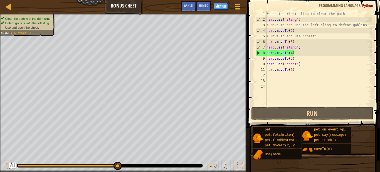
click at [300, 48] on div "# Use the right sling to clear the path. hero . use ( "sling" ) # Move to and u…" at bounding box center [318, 64] width 106 height 106
click at [274, 51] on div "# Use the right sling to clear the path. hero . use ( "sling" ) # Move to and u…" at bounding box center [318, 64] width 106 height 106
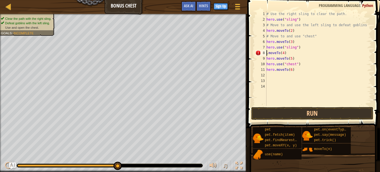
scroll to position [3, 1]
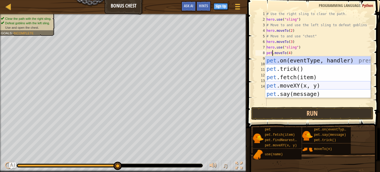
click at [309, 84] on div "pet .on(eventType, handler) press enter pet .trick() press enter pet .fetch(ite…" at bounding box center [317, 85] width 105 height 58
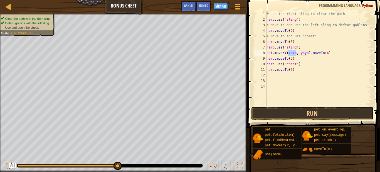
click at [311, 52] on div "# Use the right sling to clear the path. hero . use ( "sling" ) # Move to and u…" at bounding box center [318, 64] width 106 height 106
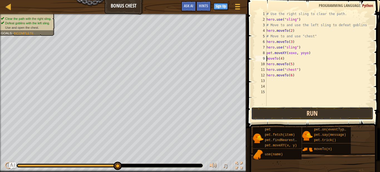
click at [334, 111] on button "Run" at bounding box center [312, 113] width 122 height 13
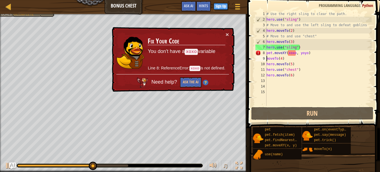
click at [295, 52] on div "# Use the right sling to clear the path. hero . use ( "sling" ) # Move to and u…" at bounding box center [318, 64] width 106 height 106
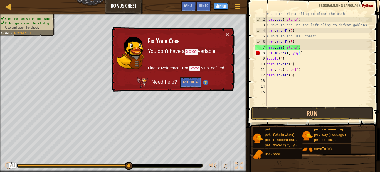
click at [224, 35] on td "Fix Your Code You don't have a xoxo variable Line 8: ReferenceError: xoxo is no…" at bounding box center [186, 52] width 78 height 43
click at [229, 34] on div "× Fix Your Code You don't have a xoxo variable Line 8: ReferenceError: xoxo is …" at bounding box center [173, 59] width 124 height 65
click at [228, 34] on button "×" at bounding box center [226, 34] width 3 height 6
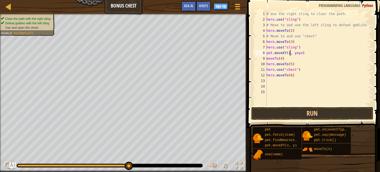
scroll to position [3, 4]
click at [304, 53] on div "# Use the right sling to clear the path. hero . use ( "sling" ) # Move to and u…" at bounding box center [318, 64] width 106 height 106
click at [283, 108] on button "Run" at bounding box center [312, 113] width 122 height 13
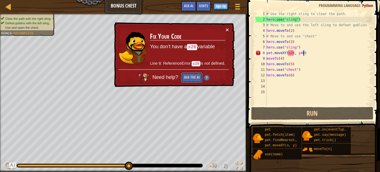
click at [195, 78] on button "Ask the AI" at bounding box center [191, 77] width 21 height 10
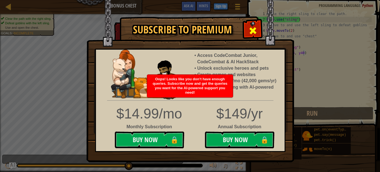
click at [255, 29] on span at bounding box center [252, 30] width 9 height 9
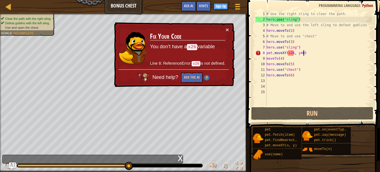
click at [42, 163] on div "x" at bounding box center [92, 158] width 181 height 9
click at [24, 158] on div "x" at bounding box center [92, 158] width 181 height 9
click at [12, 165] on img "Ask AI" at bounding box center [12, 165] width 7 height 7
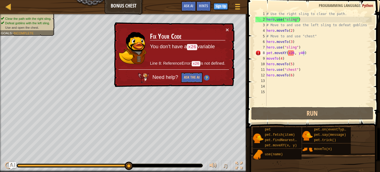
click at [11, 165] on img "Ask AI" at bounding box center [12, 165] width 7 height 7
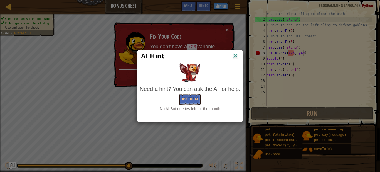
click at [11, 165] on div "AI Hint Need a hint? You can ask the AI for help. Ask the AI No AI Bot queries …" at bounding box center [190, 86] width 380 height 172
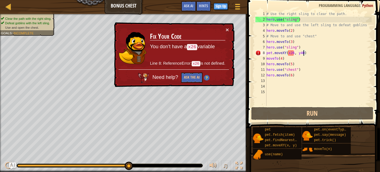
click at [292, 55] on div "# Use the right sling to clear the path. hero . use ( "sling" ) # Move to and u…" at bounding box center [318, 64] width 106 height 106
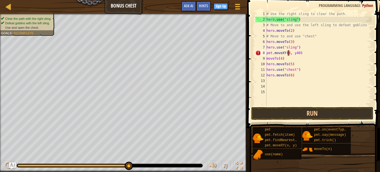
scroll to position [3, 5]
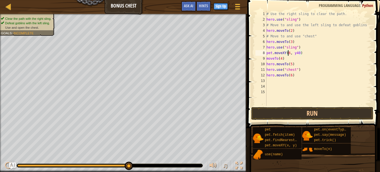
click at [288, 55] on div "# Use the right sling to clear the path. hero . use ( "sling" ) # Move to and u…" at bounding box center [318, 64] width 106 height 106
click at [288, 51] on div "# Use the right sling to clear the path. hero . use ( "sling" ) # Move to and u…" at bounding box center [318, 64] width 106 height 106
click at [297, 51] on div "# Use the right sling to clear the path. hero . use ( "sling" ) # Move to and u…" at bounding box center [318, 64] width 106 height 106
type textarea "pet.moveXY(26, 40)"
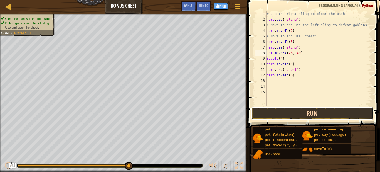
click at [318, 108] on button "Run" at bounding box center [312, 113] width 122 height 13
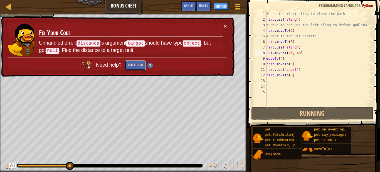
click at [141, 68] on button "Ask the AI" at bounding box center [135, 65] width 21 height 10
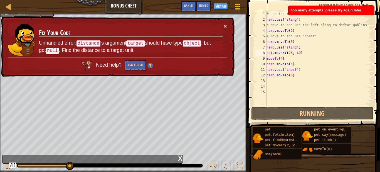
click at [226, 21] on div "× Fix Your Code Unhandled error: distance 's argument target should have type o…" at bounding box center [117, 47] width 234 height 60
click at [225, 23] on button "×" at bounding box center [225, 26] width 3 height 6
